Goal: Transaction & Acquisition: Purchase product/service

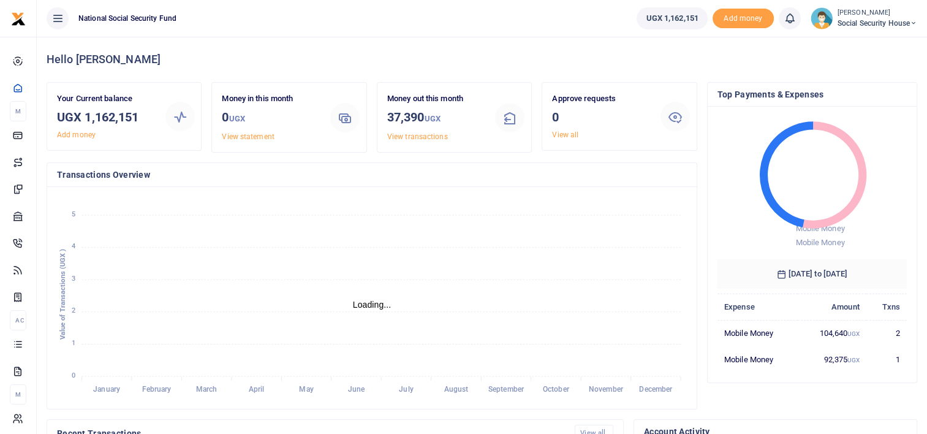
scroll to position [10, 10]
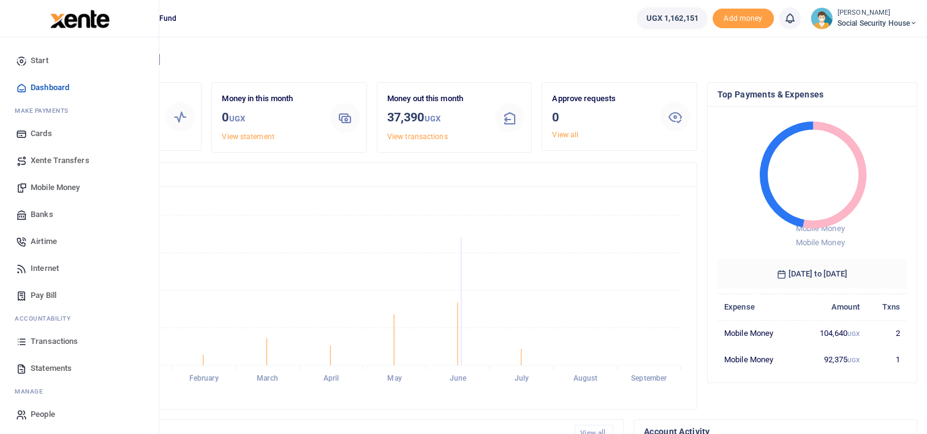
click at [51, 339] on span "Transactions" at bounding box center [54, 341] width 47 height 12
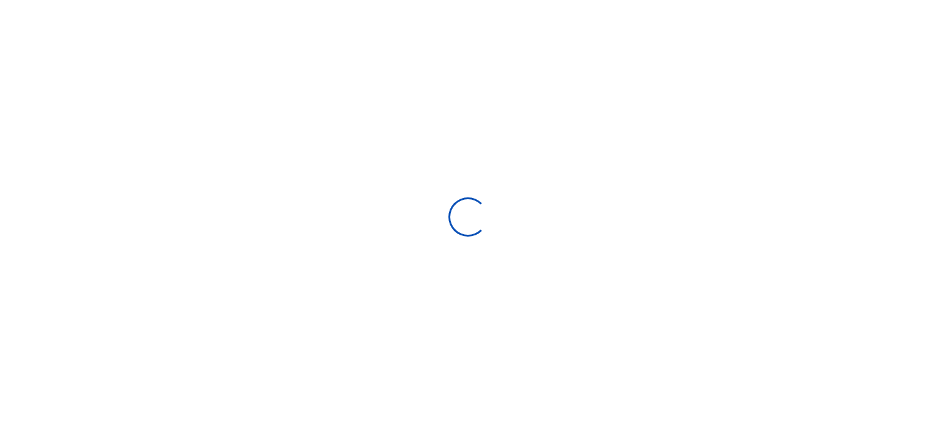
select select
type input "08/10/2025 - 09/08/2025"
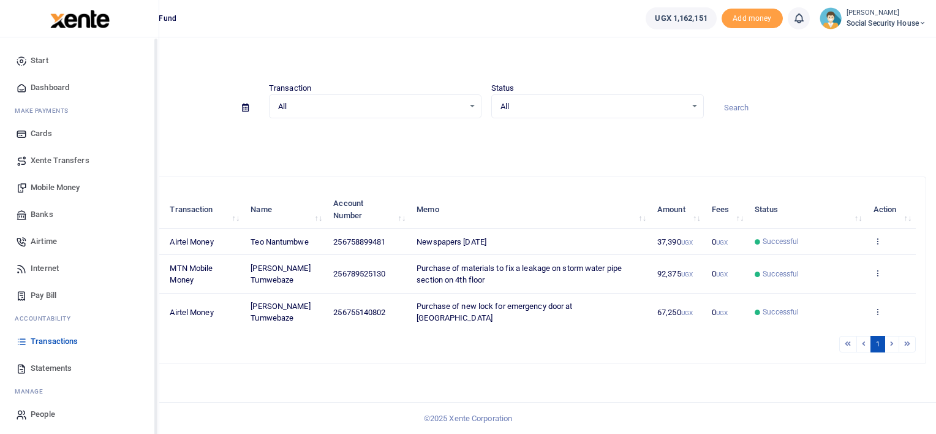
click at [47, 184] on span "Mobile Money" at bounding box center [55, 187] width 49 height 12
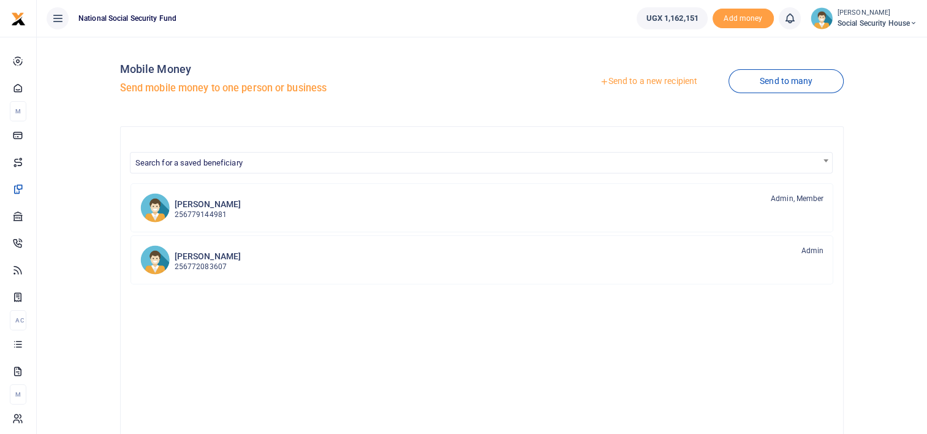
click at [649, 81] on link "Send to a new recipient" at bounding box center [648, 81] width 160 height 22
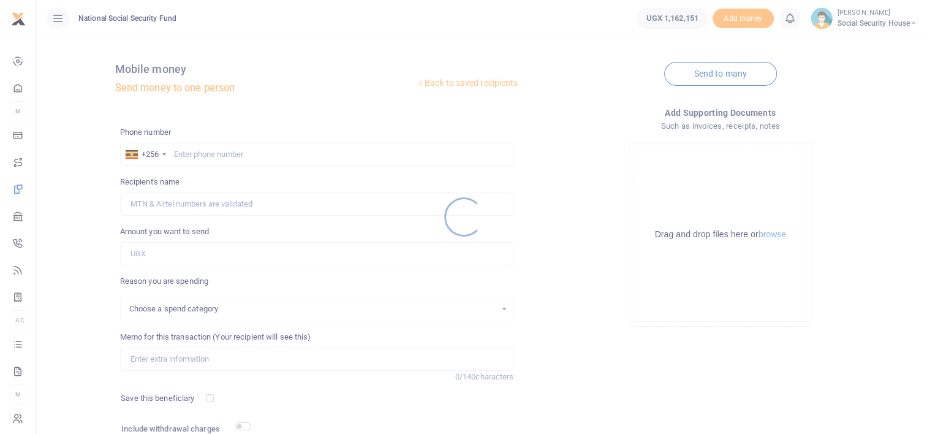
click at [197, 156] on div at bounding box center [463, 217] width 927 height 434
select select
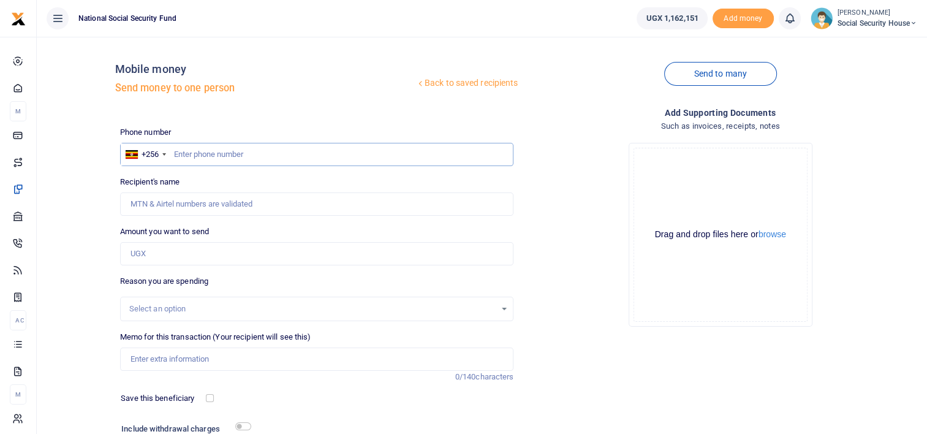
click at [197, 154] on input "text" at bounding box center [317, 154] width 394 height 23
type input "766089860"
type input "Alex Mulungwa"
type input "766089860"
click at [164, 254] on input "Amount you want to send" at bounding box center [317, 253] width 394 height 23
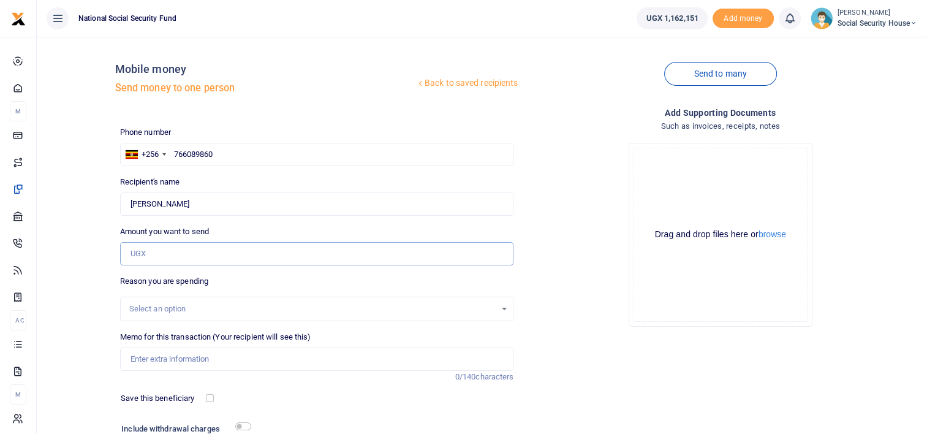
type input "160,000"
type input "Emergency tank repair due to leakage."
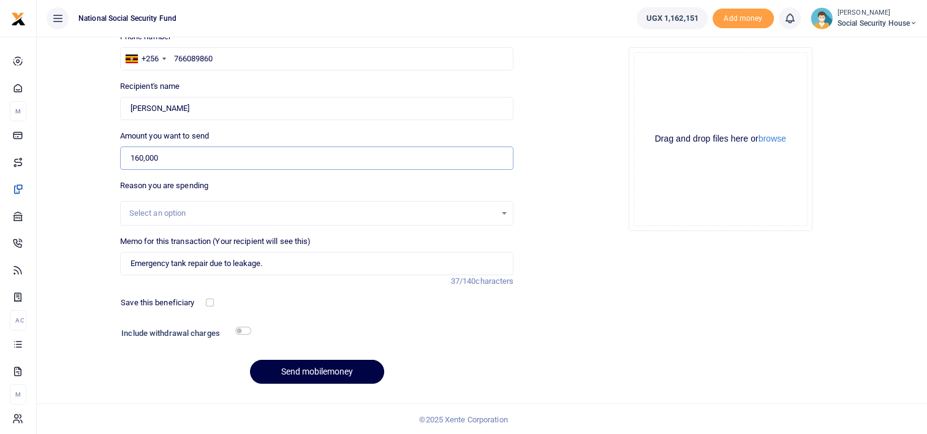
scroll to position [96, 0]
click at [238, 328] on input "checkbox" at bounding box center [243, 330] width 16 height 8
checkbox input "true"
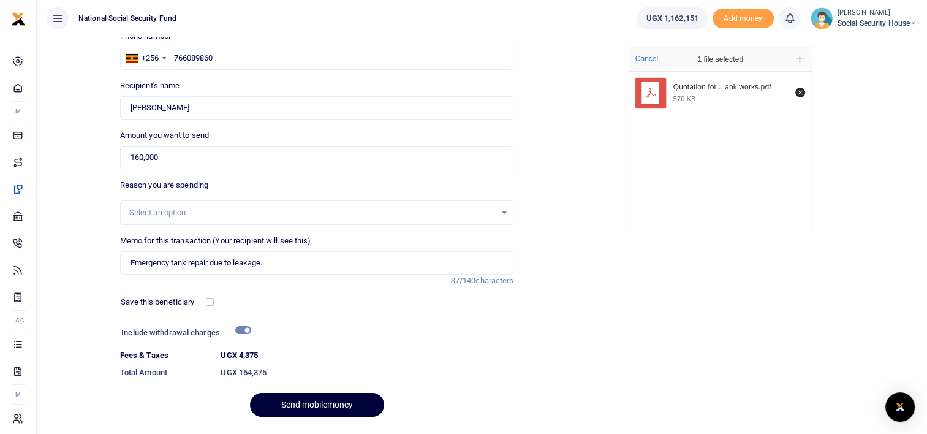
click at [335, 402] on button "Send mobilemoney" at bounding box center [317, 405] width 134 height 24
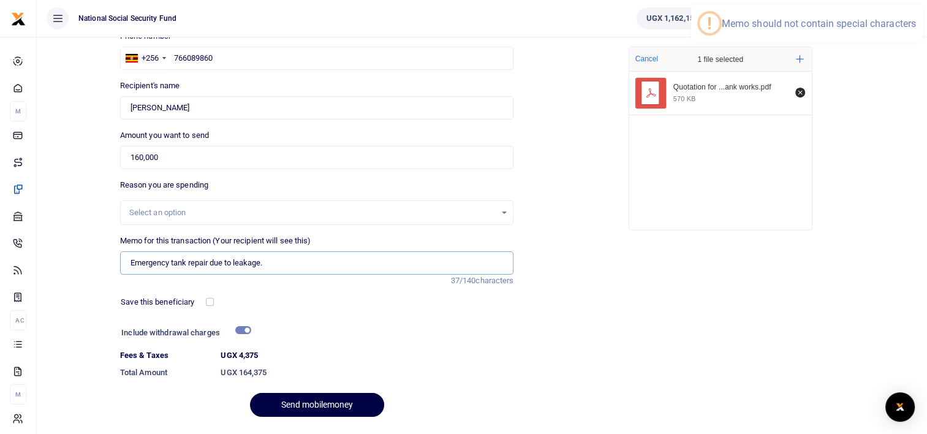
click at [282, 266] on input "Emergency tank repair due to leakage." at bounding box center [317, 262] width 394 height 23
type input "Emergency tank repair due to leakage"
click at [577, 231] on div "Drop your files here Cancel 1 file selected Add more Quotation for ...ank works…" at bounding box center [720, 138] width 394 height 203
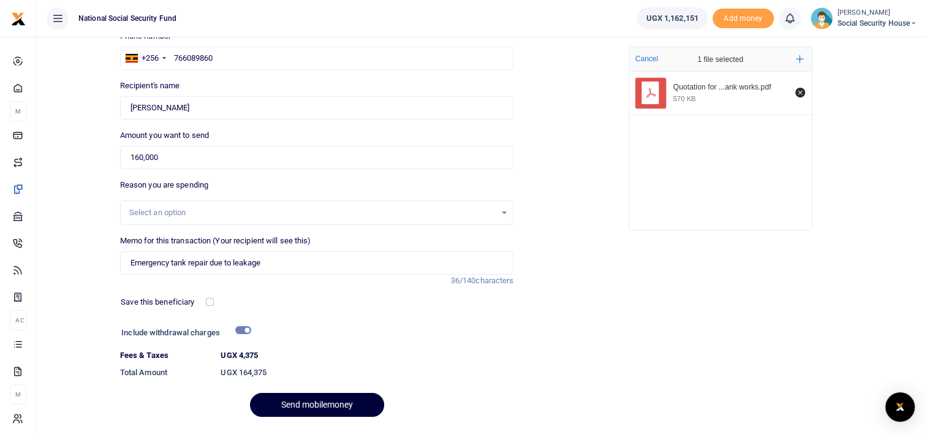
click at [298, 394] on button "Send mobilemoney" at bounding box center [317, 405] width 134 height 24
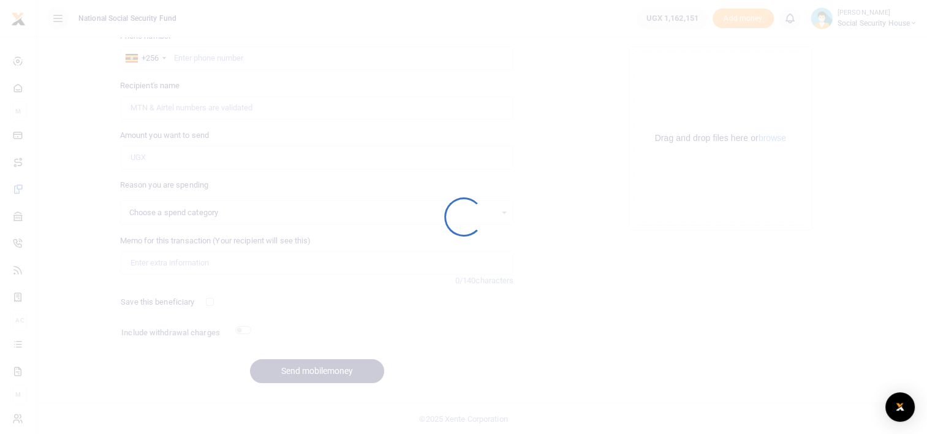
select select
